Goal: Information Seeking & Learning: Learn about a topic

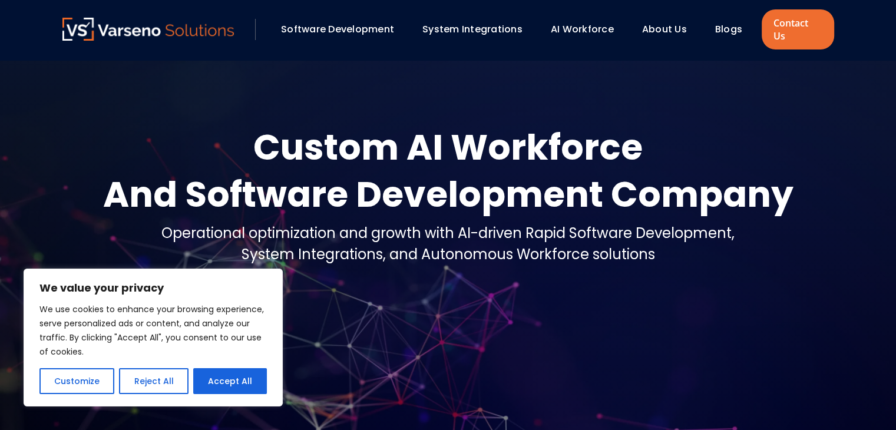
click at [157, 379] on button "Reject All" at bounding box center [153, 381] width 69 height 26
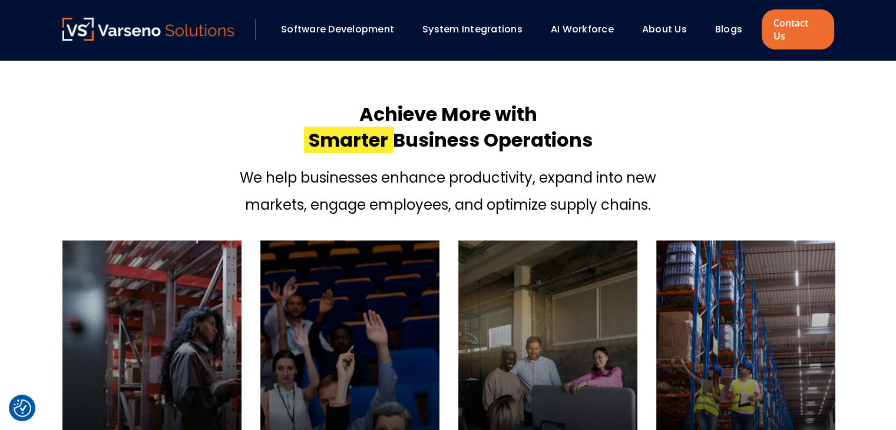
scroll to position [236, 0]
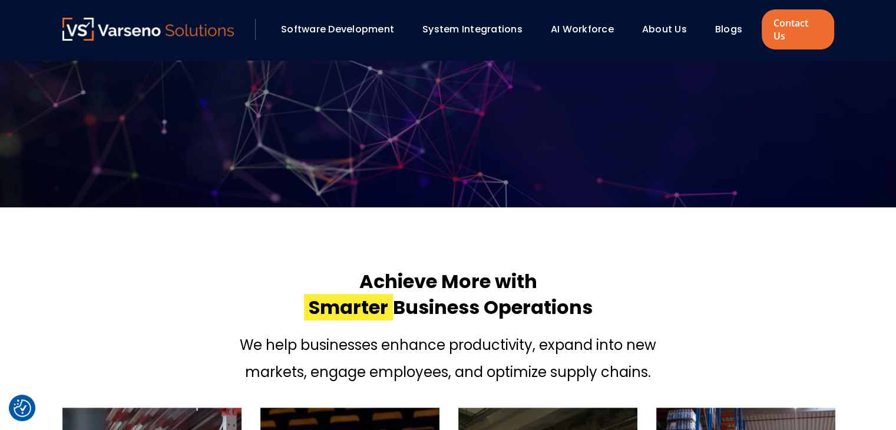
click at [342, 22] on link "Software Development" at bounding box center [337, 29] width 113 height 14
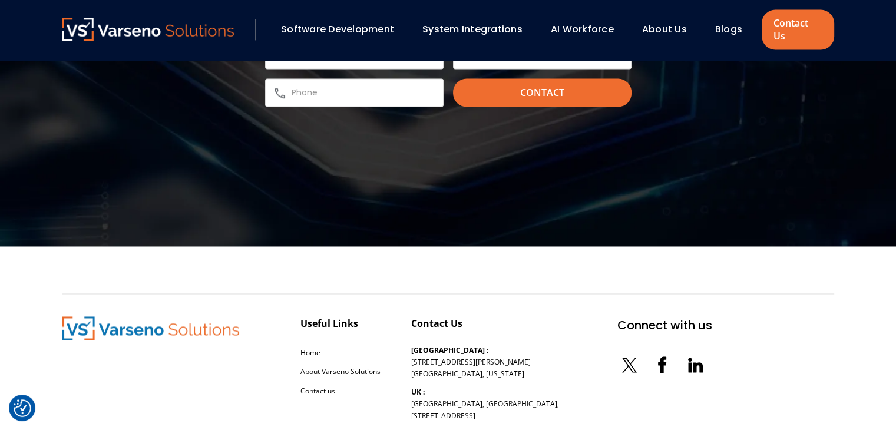
scroll to position [1981, 0]
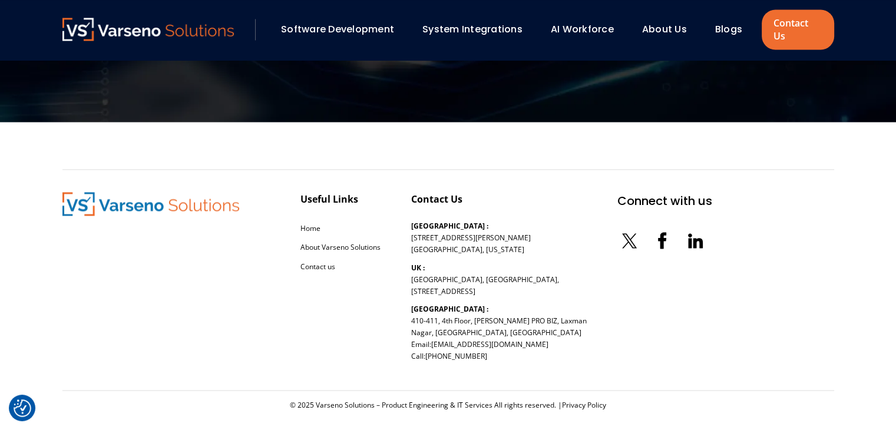
click at [470, 28] on link "System Integrations" at bounding box center [472, 29] width 100 height 14
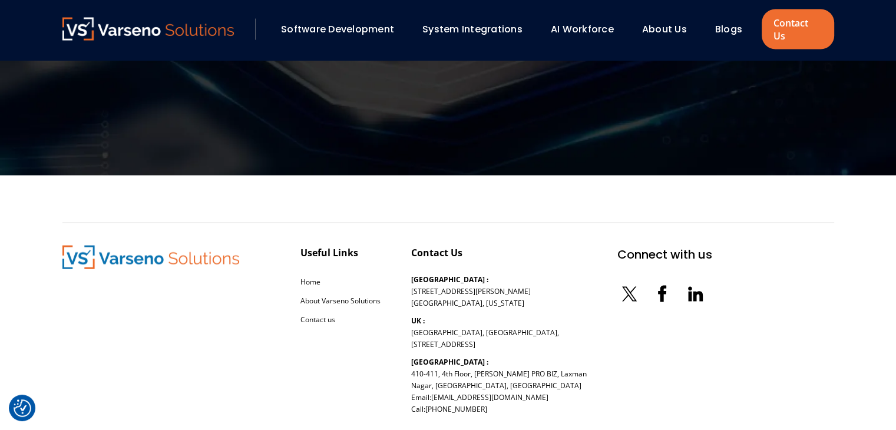
scroll to position [2460, 0]
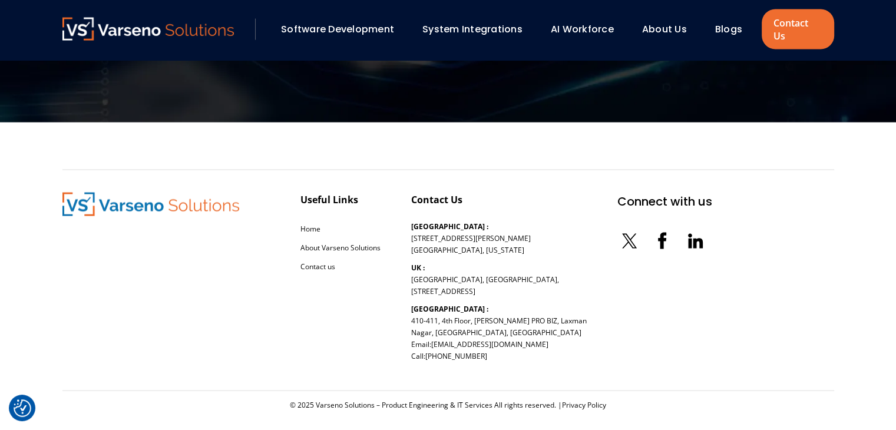
click at [643, 22] on link "About Us" at bounding box center [664, 29] width 45 height 14
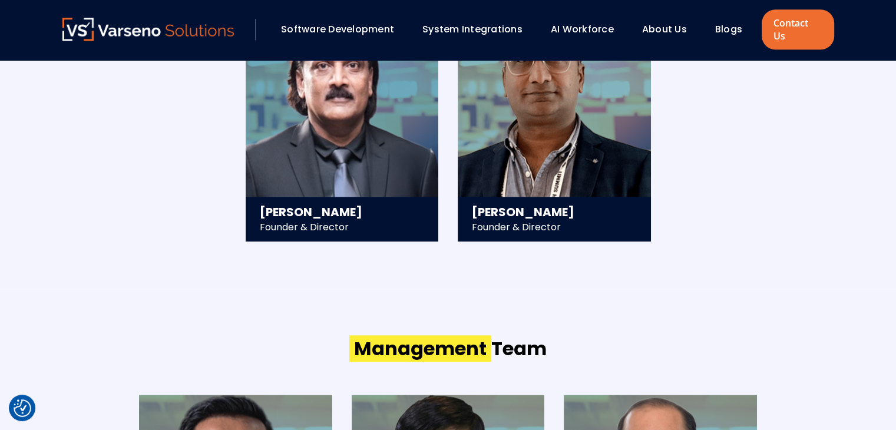
scroll to position [1709, 0]
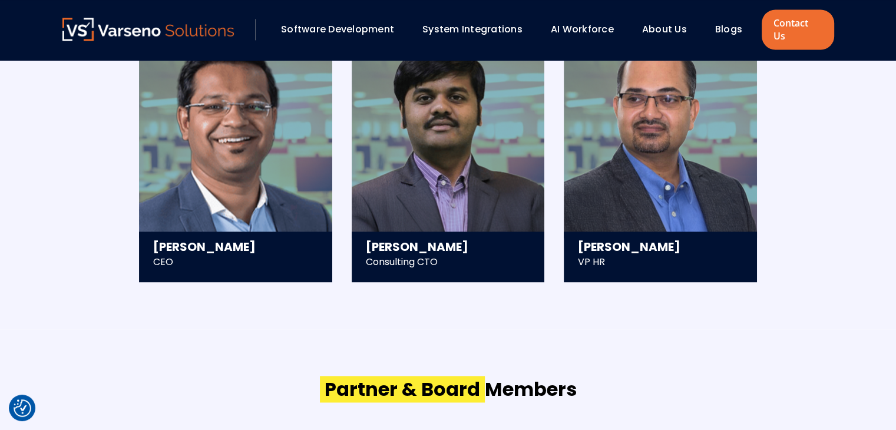
click at [576, 22] on link "AI Workforce" at bounding box center [582, 29] width 63 height 14
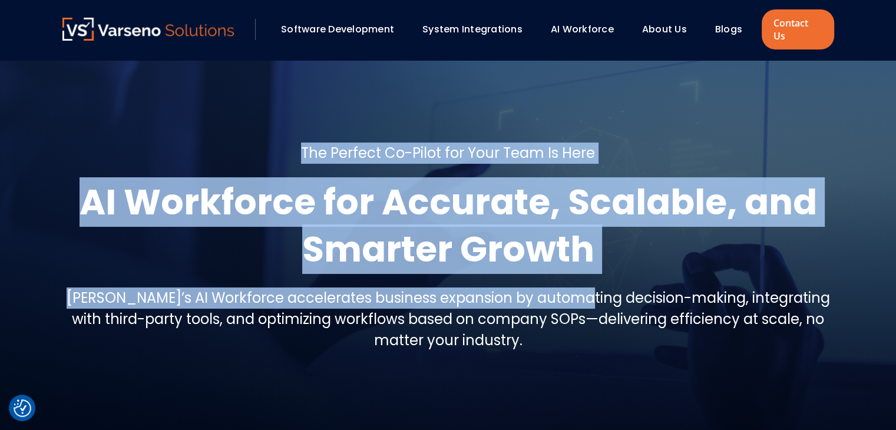
drag, startPoint x: 309, startPoint y: 140, endPoint x: 560, endPoint y: 243, distance: 271.5
click at [581, 257] on div "The Perfect Co-Pilot for Your Team Is Here AI Workforce for Accurate, Scalable,…" at bounding box center [448, 252] width 772 height 219
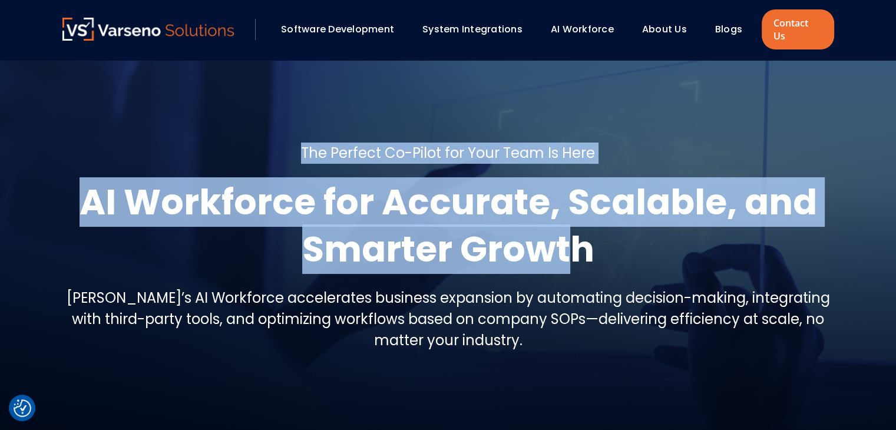
click at [355, 150] on div "The Perfect Co-Pilot for Your Team Is Here AI Workforce for Accurate, Scalable,…" at bounding box center [448, 252] width 772 height 219
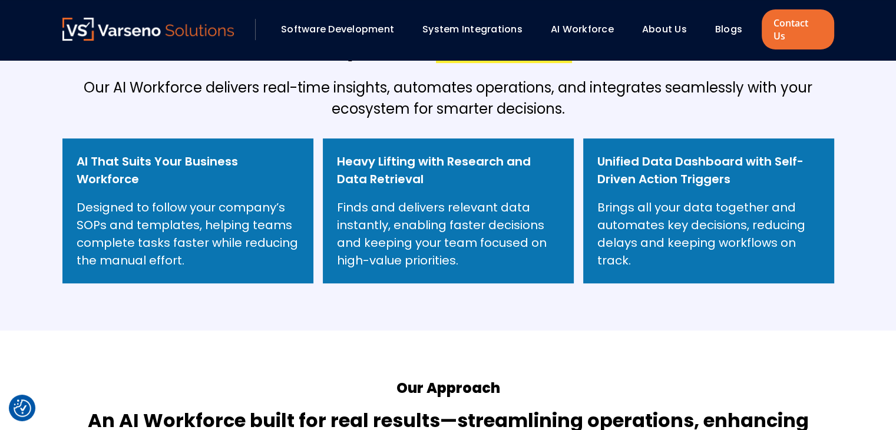
scroll to position [471, 0]
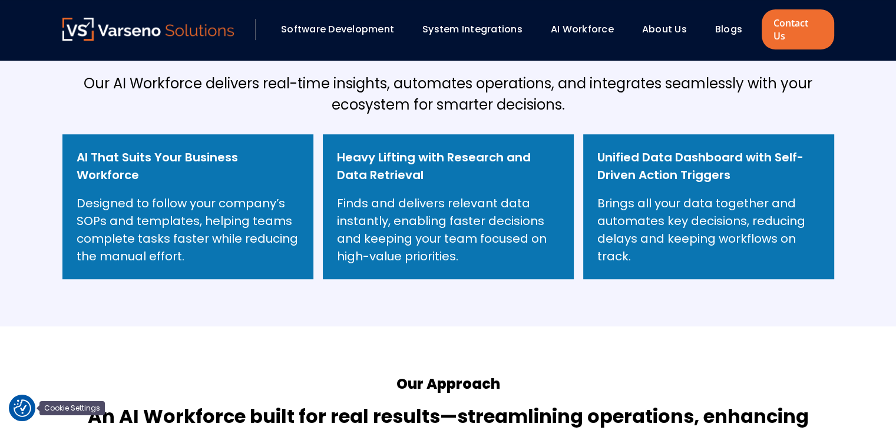
click at [18, 401] on img "Cookie Settings" at bounding box center [23, 408] width 18 height 18
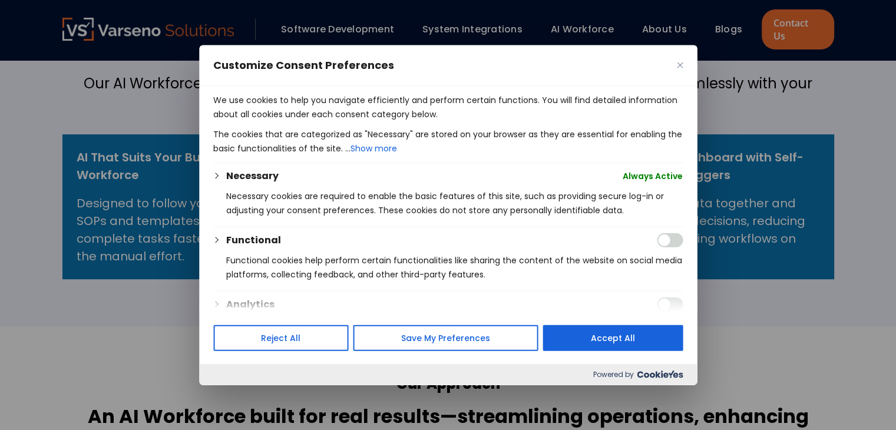
click at [18, 401] on div at bounding box center [448, 215] width 896 height 430
click at [62, 332] on div at bounding box center [448, 215] width 896 height 430
click at [247, 349] on button "Reject All" at bounding box center [281, 338] width 136 height 26
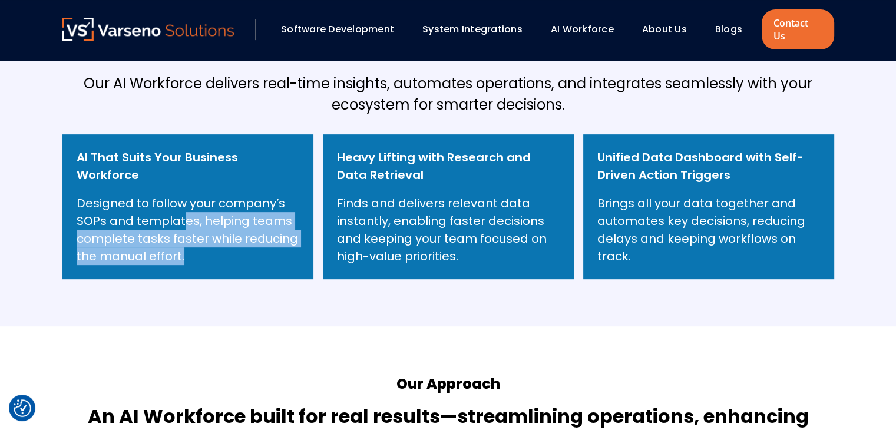
drag, startPoint x: 180, startPoint y: 208, endPoint x: 313, endPoint y: 293, distance: 158.4
click at [309, 298] on section "Why Choose AI Workforce ? Our AI Workforce delivers real-time insights, automat…" at bounding box center [448, 149] width 896 height 355
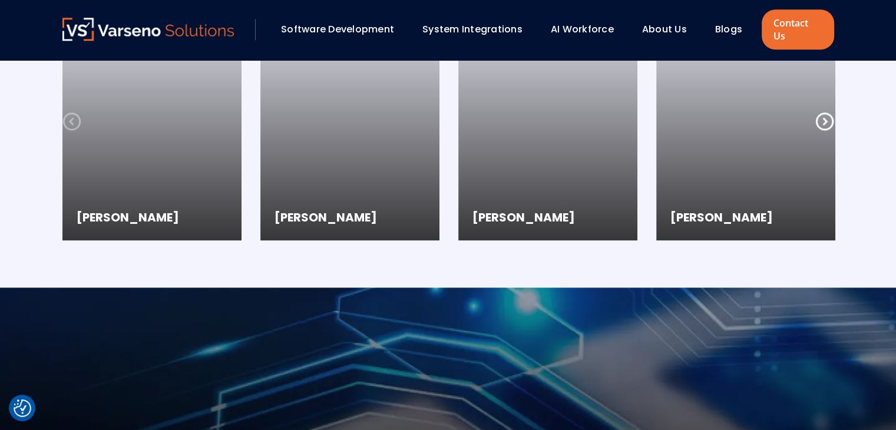
scroll to position [1826, 0]
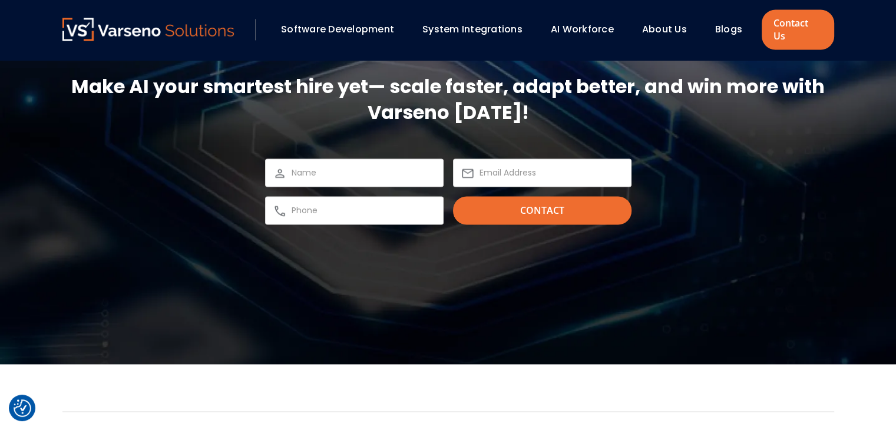
drag, startPoint x: 289, startPoint y: 166, endPoint x: 376, endPoint y: 175, distance: 87.1
click at [290, 166] on div at bounding box center [354, 172] width 179 height 28
click at [485, 180] on div "Contact" at bounding box center [448, 191] width 366 height 66
click at [502, 166] on input "email" at bounding box center [552, 173] width 144 height 14
click at [361, 203] on input "text" at bounding box center [364, 210] width 144 height 14
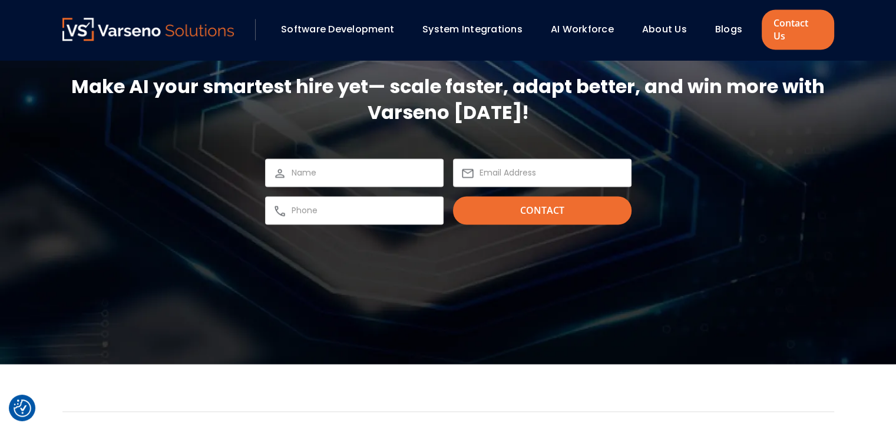
click at [332, 166] on input "text" at bounding box center [364, 173] width 144 height 14
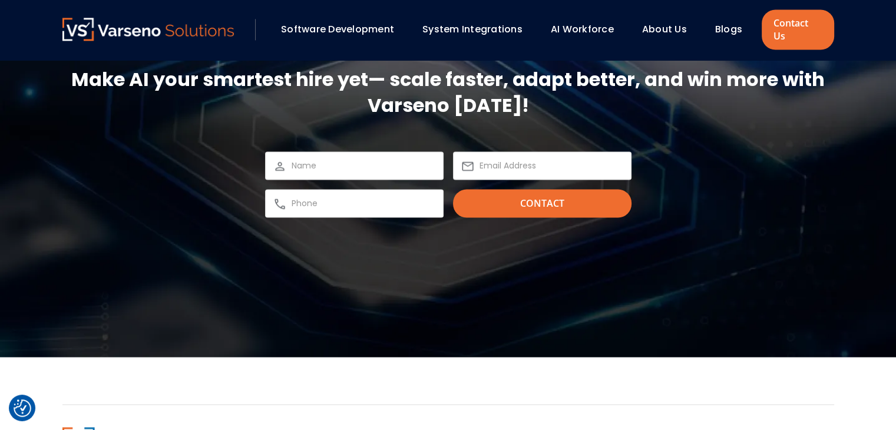
scroll to position [2062, 0]
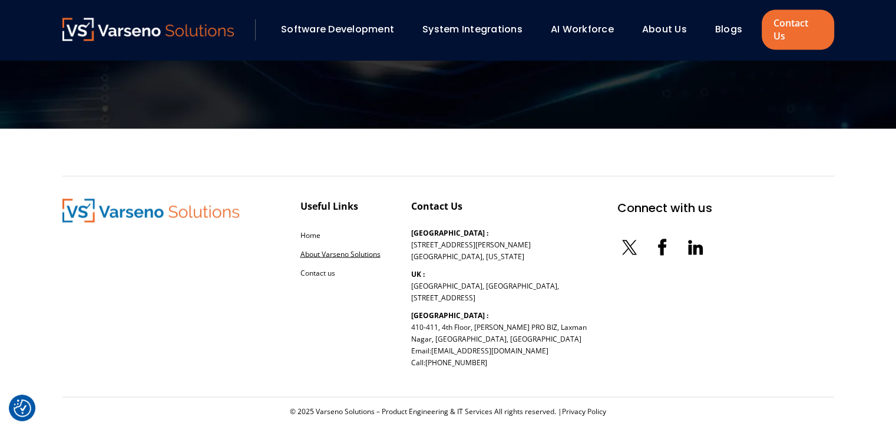
click at [319, 249] on link "About Varseno Solutions" at bounding box center [340, 254] width 80 height 10
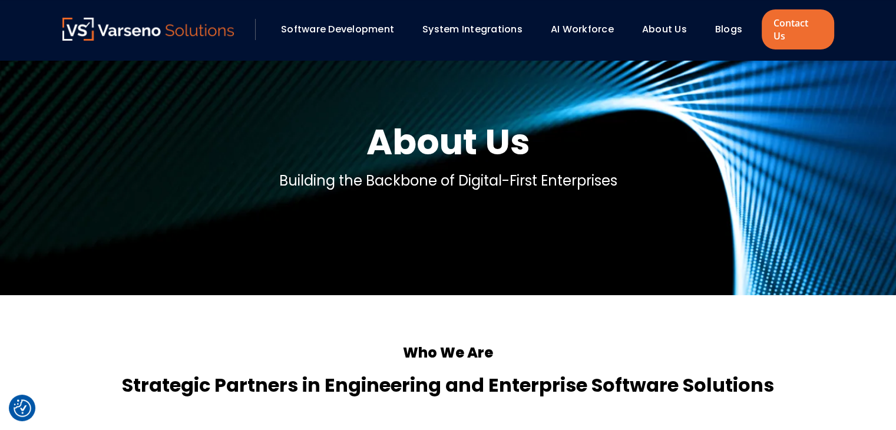
scroll to position [236, 0]
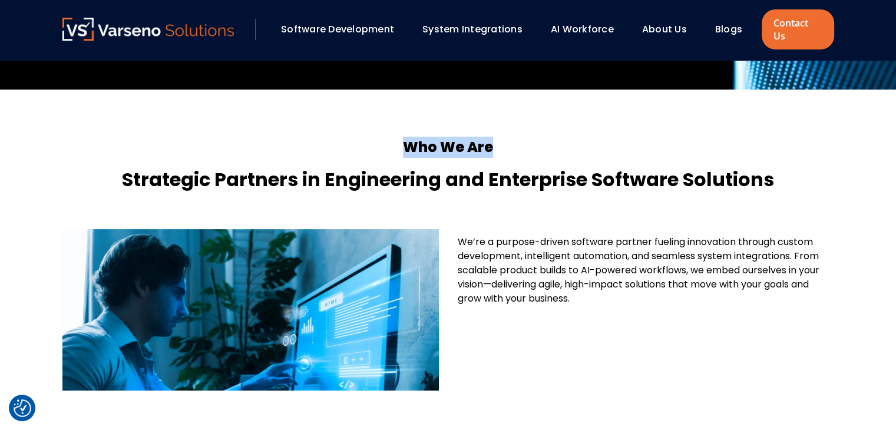
drag, startPoint x: 537, startPoint y: 131, endPoint x: 109, endPoint y: 143, distance: 427.9
click at [109, 143] on h5 "Who We Are" at bounding box center [448, 147] width 772 height 21
click at [495, 151] on div "Who We Are Strategic Partners in Engineering and Enterprise Software Solutions" at bounding box center [448, 165] width 772 height 57
drag, startPoint x: 501, startPoint y: 130, endPoint x: 291, endPoint y: 92, distance: 213.8
click at [295, 94] on div "Who We Are Strategic Partners in Engineering and Enterprise Software Solutions …" at bounding box center [448, 359] width 795 height 538
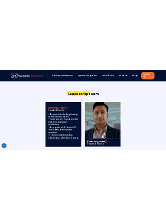
scroll to position [1178, 0]
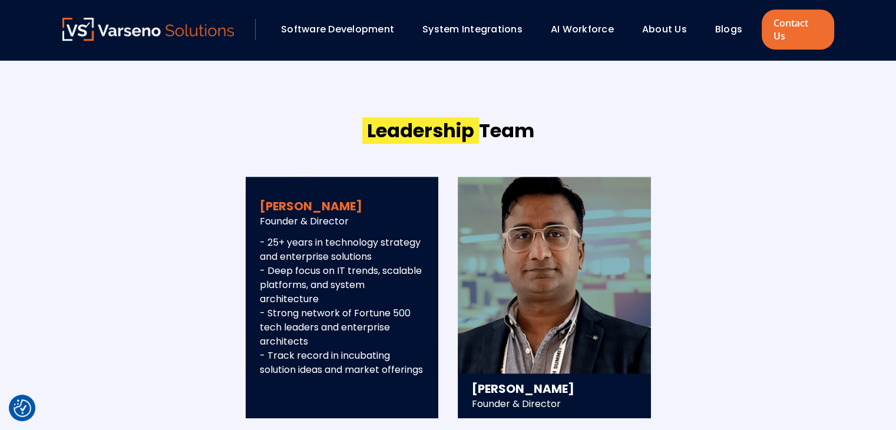
drag, startPoint x: 256, startPoint y: 190, endPoint x: 372, endPoint y: 181, distance: 115.8
click at [372, 191] on div "[PERSON_NAME] Founder & Director - 25+ years in technology strategy and enterpr…" at bounding box center [342, 304] width 193 height 227
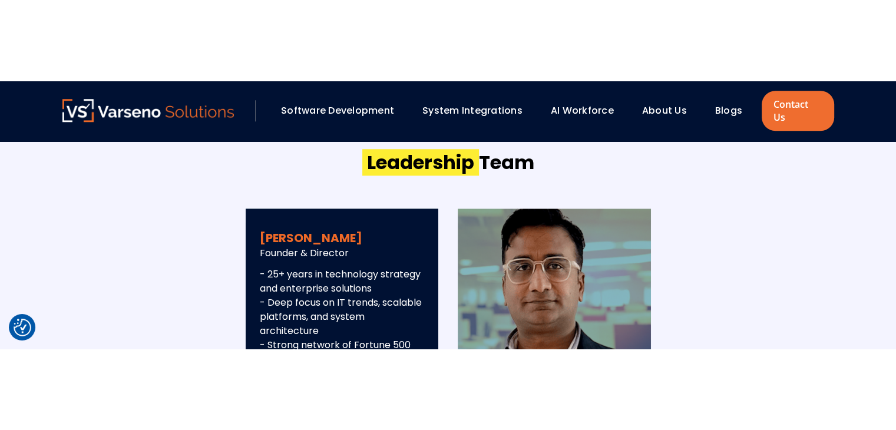
scroll to position [1228, 0]
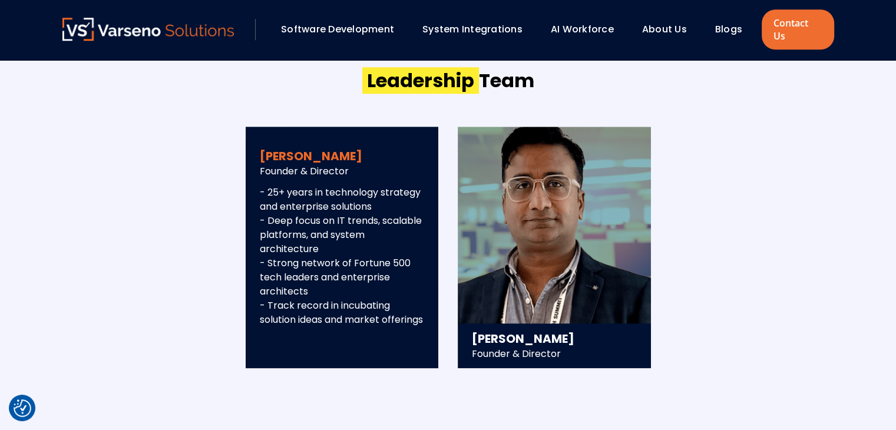
click at [336, 148] on h3 "[PERSON_NAME]" at bounding box center [342, 156] width 165 height 16
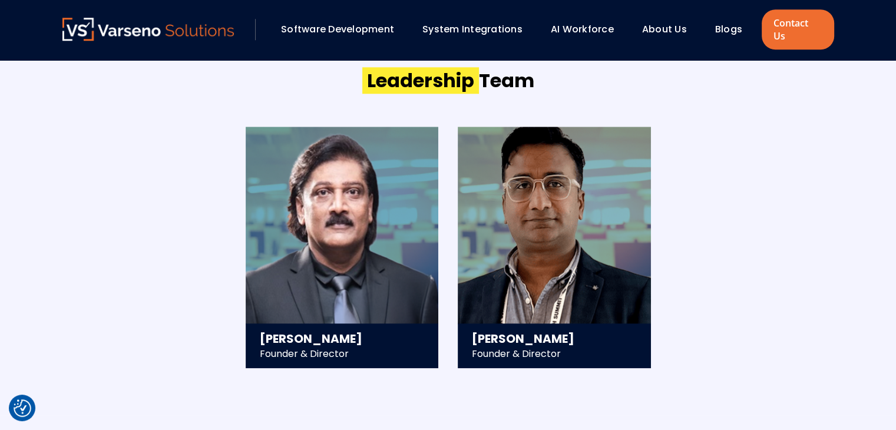
click at [746, 208] on div "[PERSON_NAME] Founder & Director - 25+ years in technology strategy and enterpr…" at bounding box center [448, 247] width 772 height 241
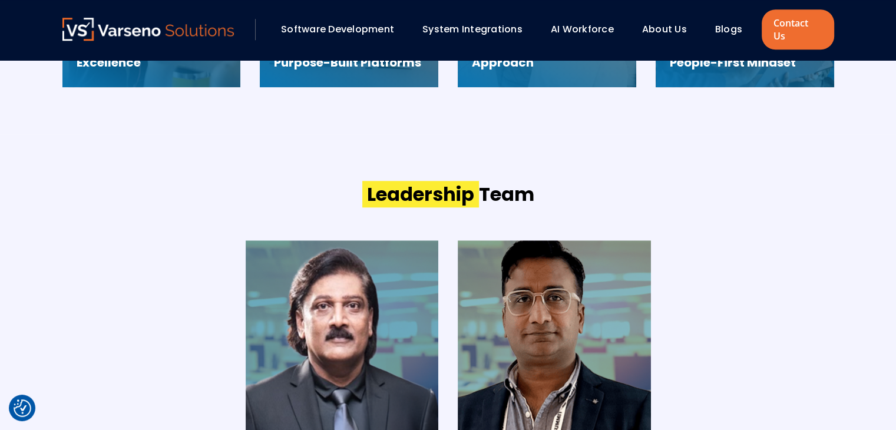
scroll to position [1111, 0]
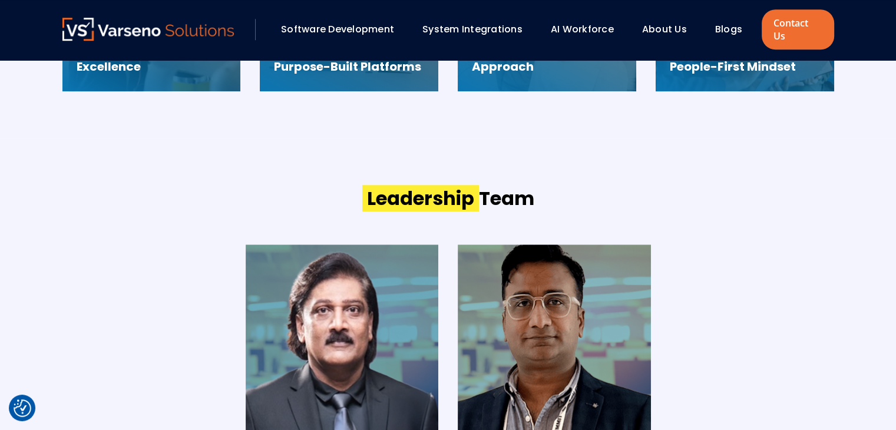
click at [326, 10] on div "Software Development System Integrations AI Workforce About Us" at bounding box center [448, 29] width 772 height 40
